Goal: Find specific page/section: Find specific page/section

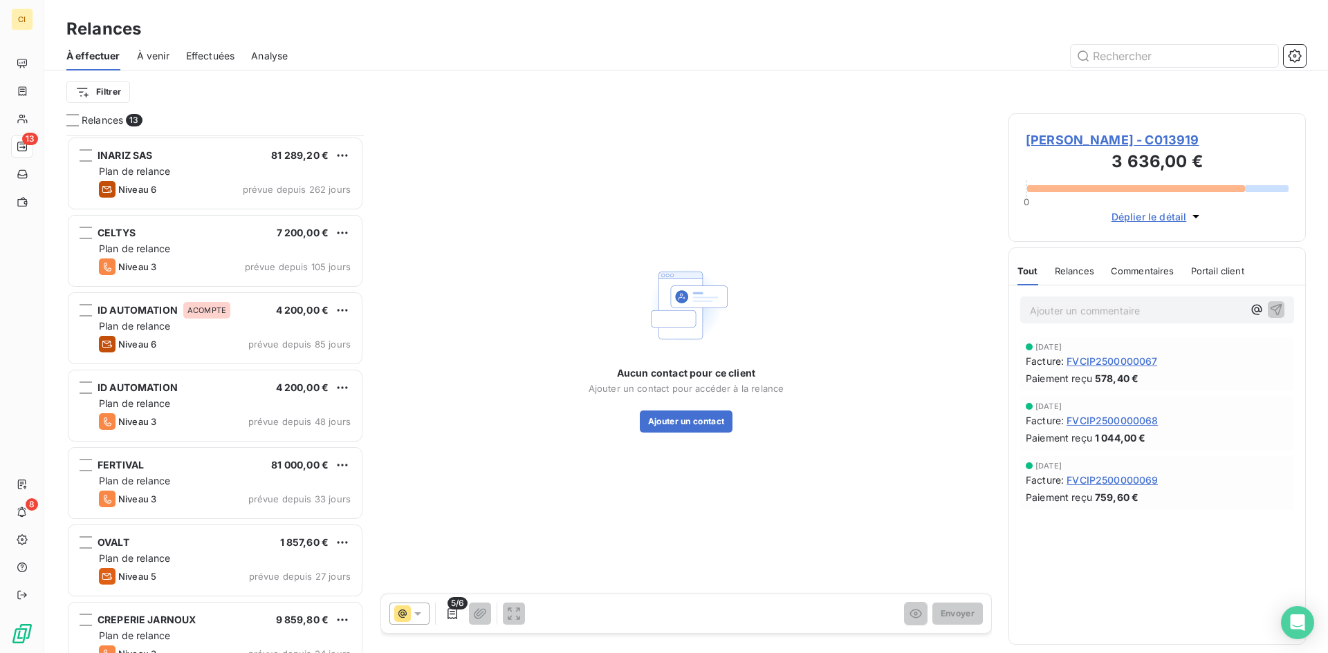
scroll to position [508, 287]
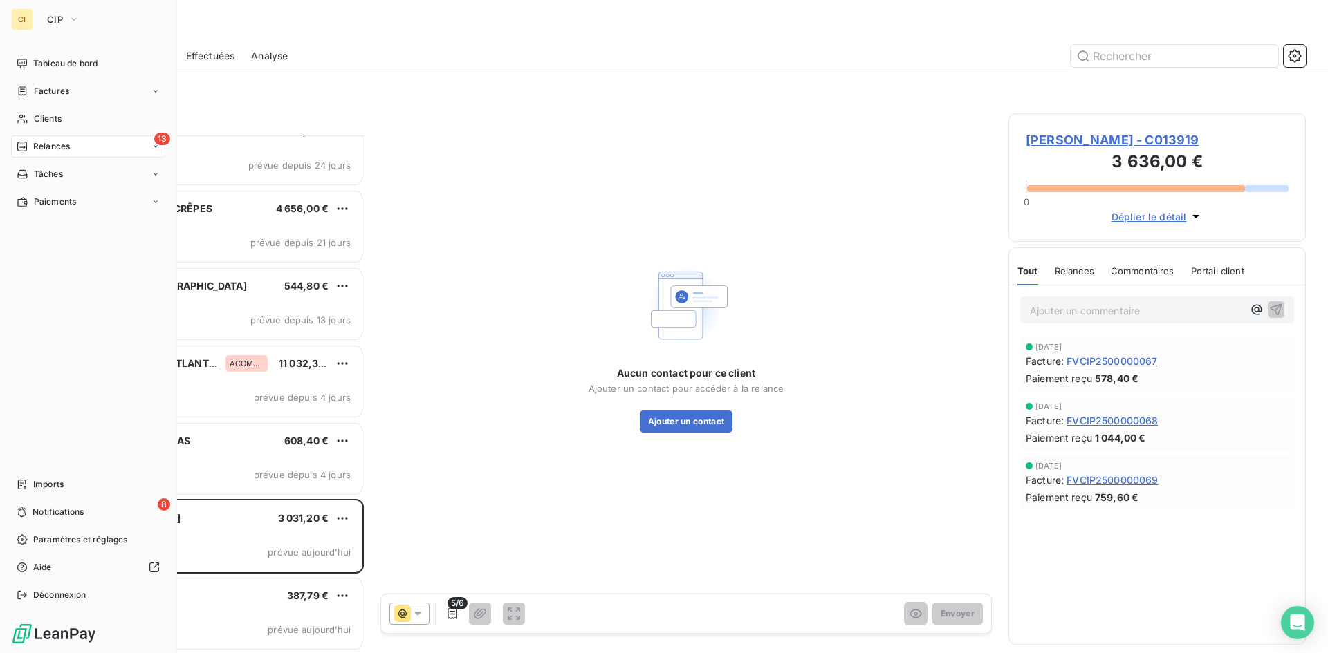
click at [18, 19] on div "CI" at bounding box center [22, 19] width 22 height 22
click at [53, 19] on span "CIP" at bounding box center [55, 19] width 16 height 11
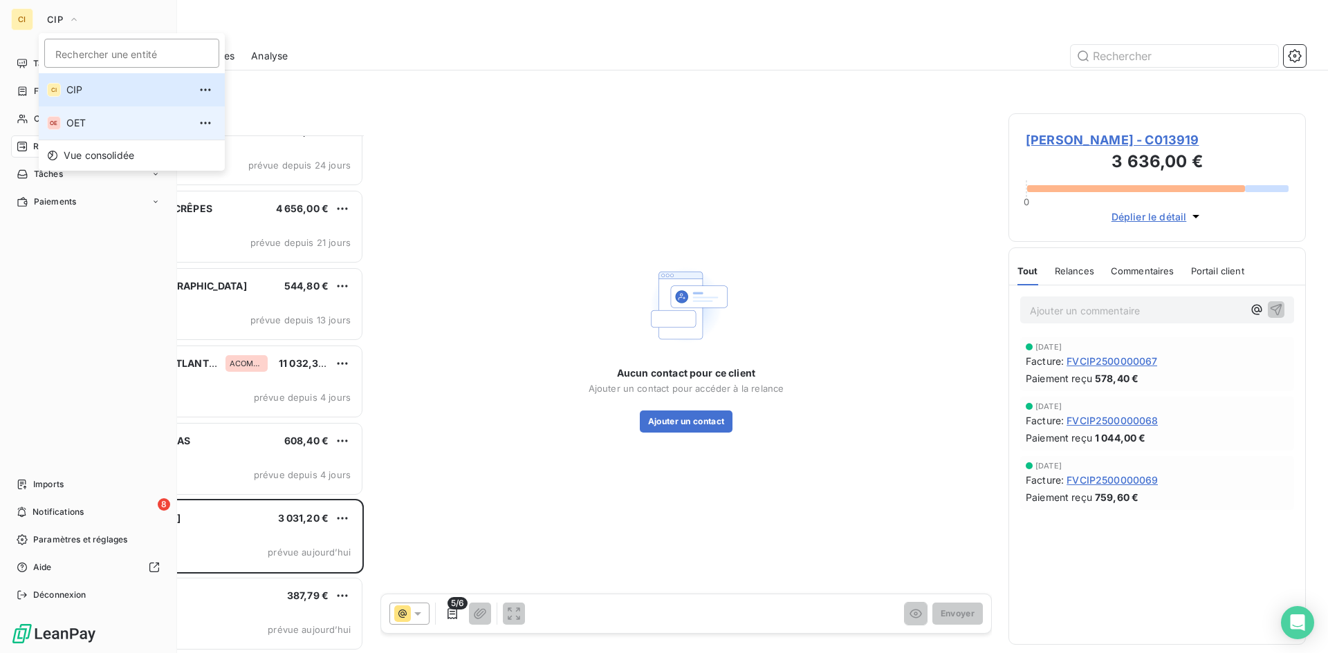
click at [77, 122] on span "OET" at bounding box center [127, 123] width 122 height 14
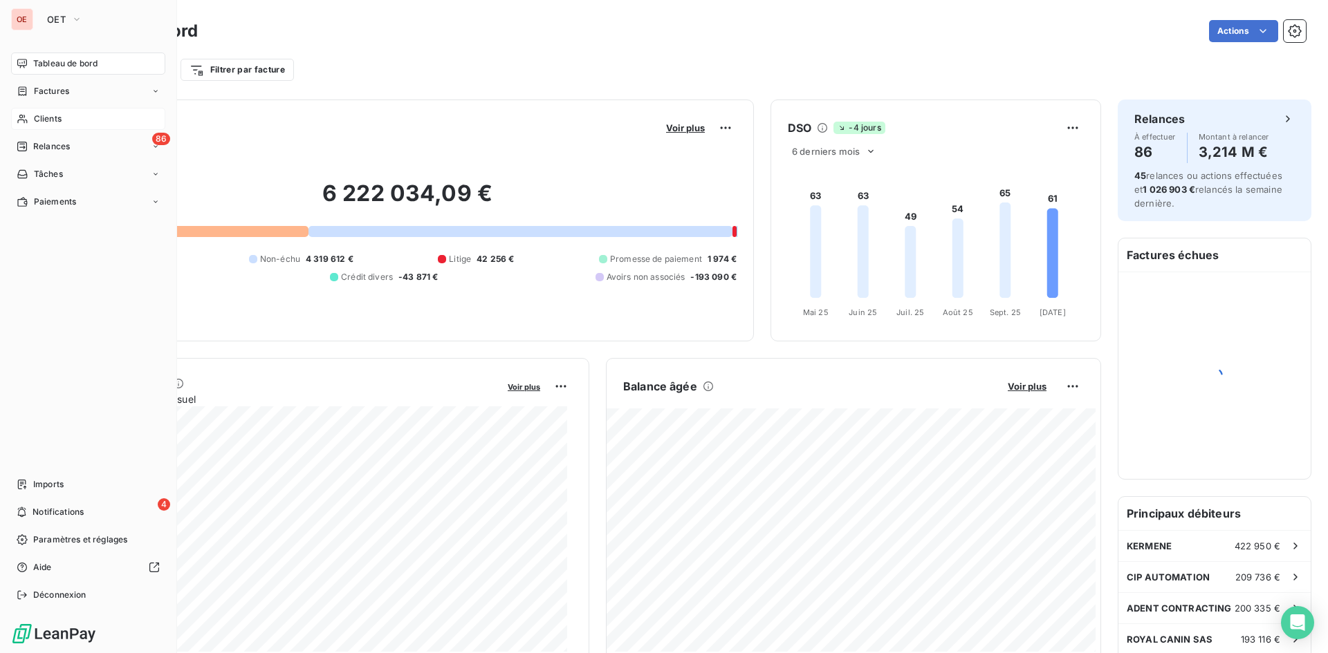
click at [59, 117] on span "Clients" at bounding box center [48, 119] width 28 height 12
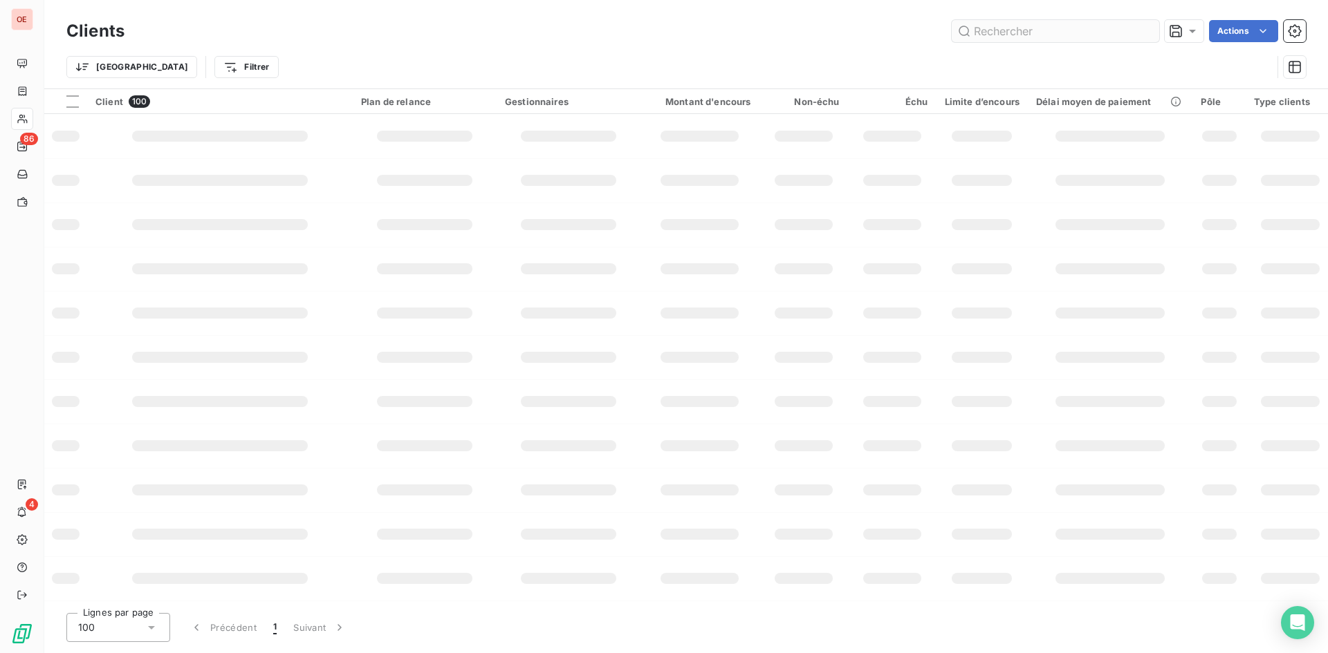
click at [983, 35] on input "text" at bounding box center [1054, 31] width 207 height 22
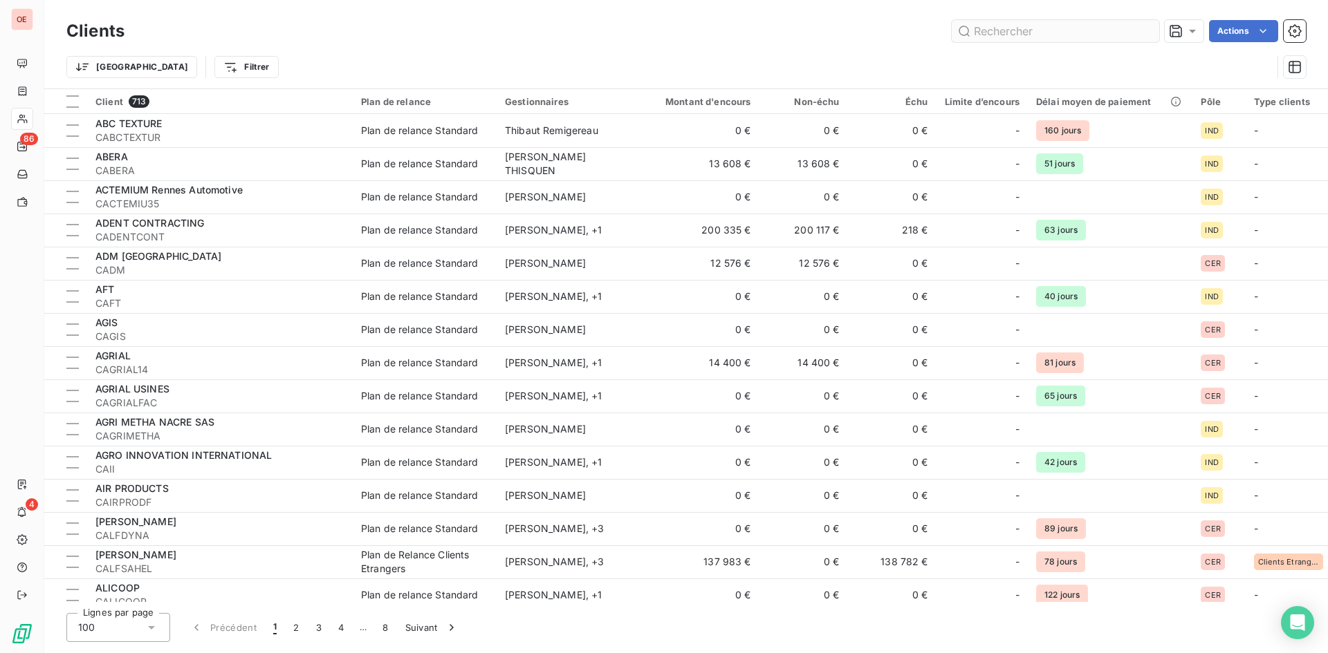
type input "r"
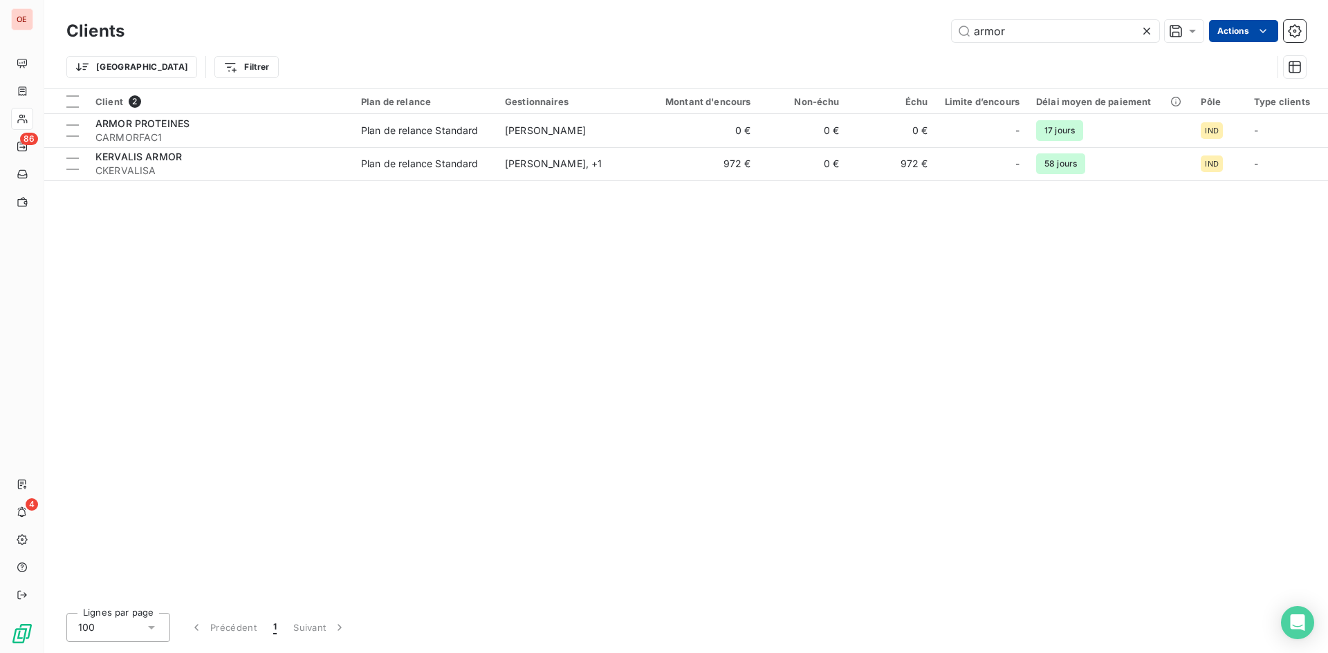
type input "armor"
